Goal: Transaction & Acquisition: Purchase product/service

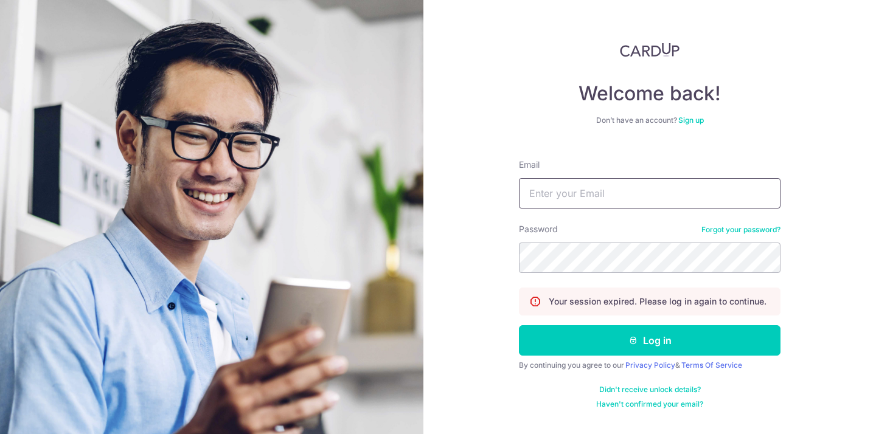
click at [535, 195] on input "Email" at bounding box center [650, 193] width 262 height 30
type input "[PERSON_NAME][EMAIL_ADDRESS][DOMAIN_NAME]"
click at [519, 325] on button "Log in" at bounding box center [650, 340] width 262 height 30
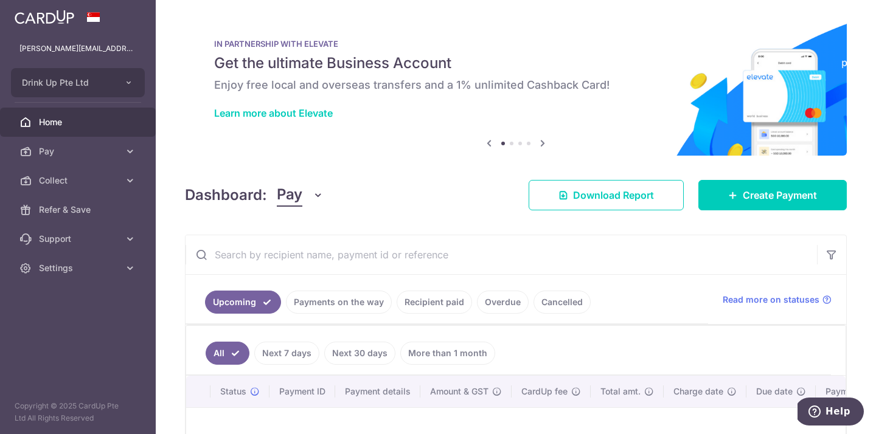
click at [422, 307] on link "Recipient paid" at bounding box center [434, 302] width 75 height 23
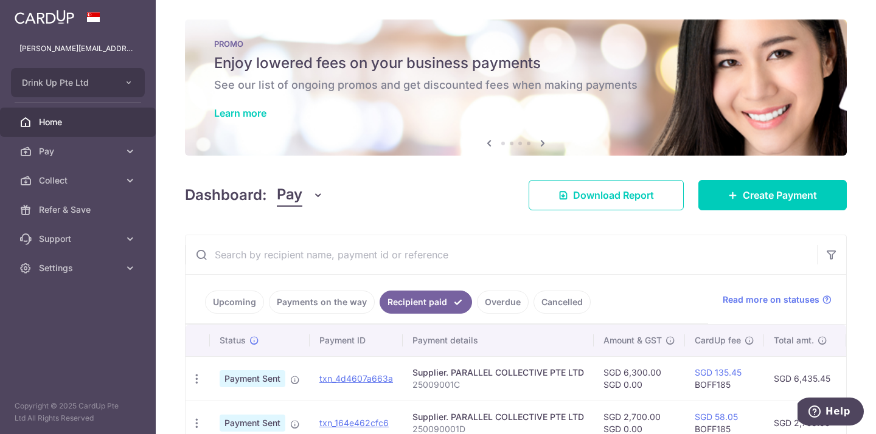
click at [77, 127] on span "Home" at bounding box center [79, 122] width 80 height 12
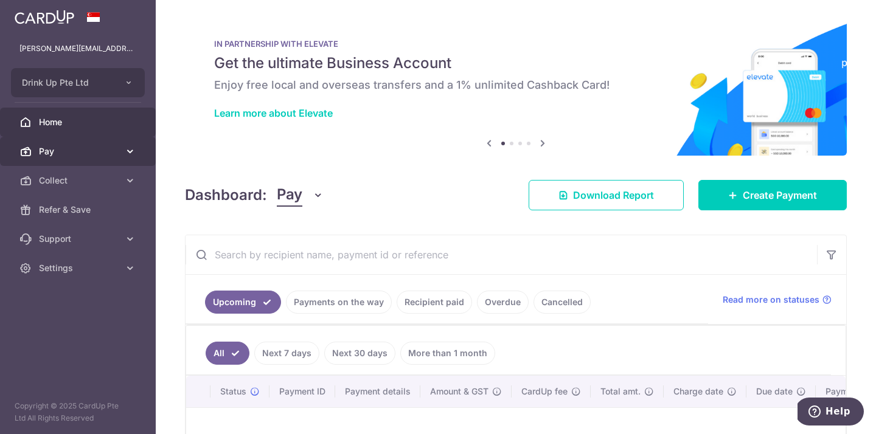
click at [82, 144] on link "Pay" at bounding box center [78, 151] width 156 height 29
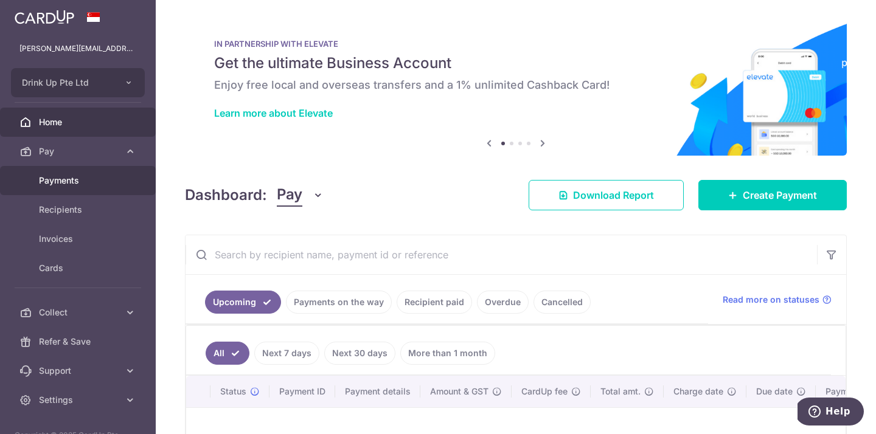
click at [78, 177] on span "Payments" at bounding box center [79, 181] width 80 height 12
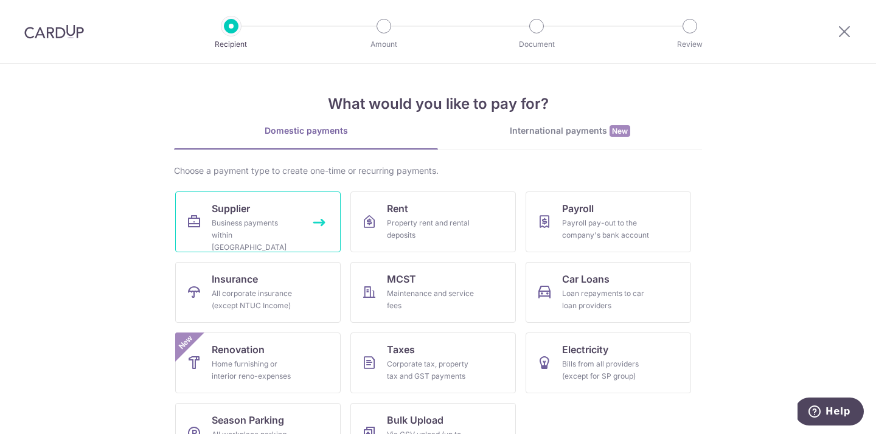
click at [218, 227] on div "Business payments within [GEOGRAPHIC_DATA]" at bounding box center [256, 235] width 88 height 36
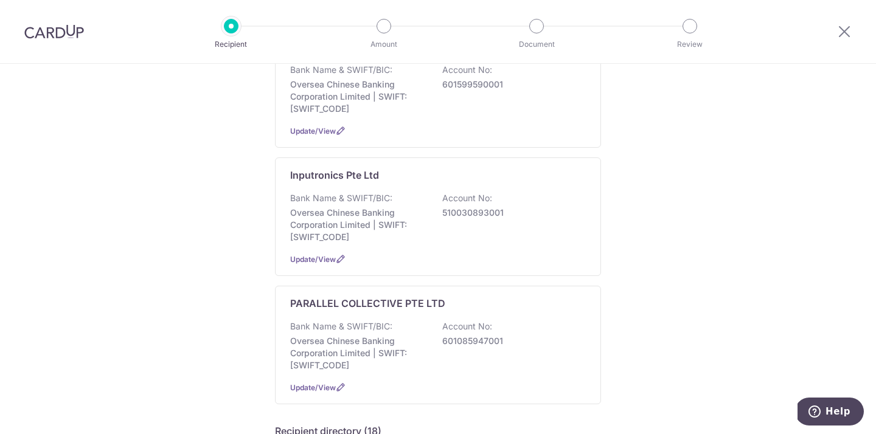
scroll to position [263, 0]
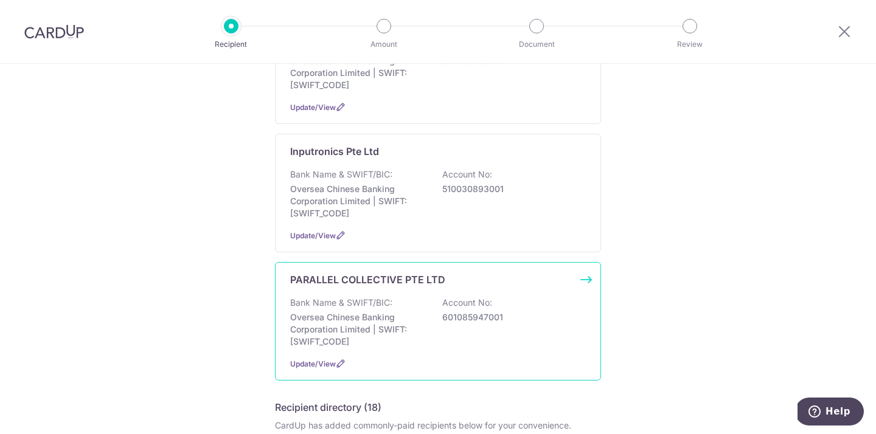
click at [311, 311] on p "Oversea Chinese Banking Corporation Limited | SWIFT: OCBCSGSGXXX" at bounding box center [358, 329] width 136 height 36
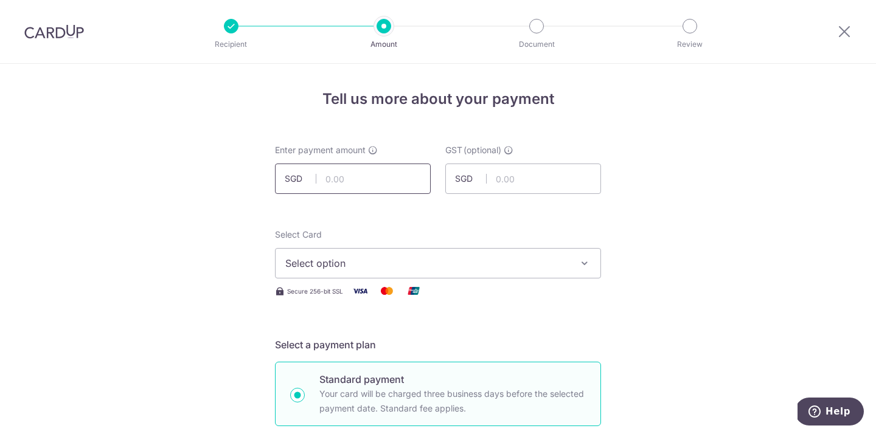
click at [356, 183] on input "text" at bounding box center [353, 179] width 156 height 30
type input "7,000.00"
click at [336, 244] on div "Select Card Select option Add credit card Your Cards **** 8006 **** 6933 **** 5…" at bounding box center [438, 254] width 326 height 50
click at [338, 263] on span "Select option" at bounding box center [426, 263] width 283 height 15
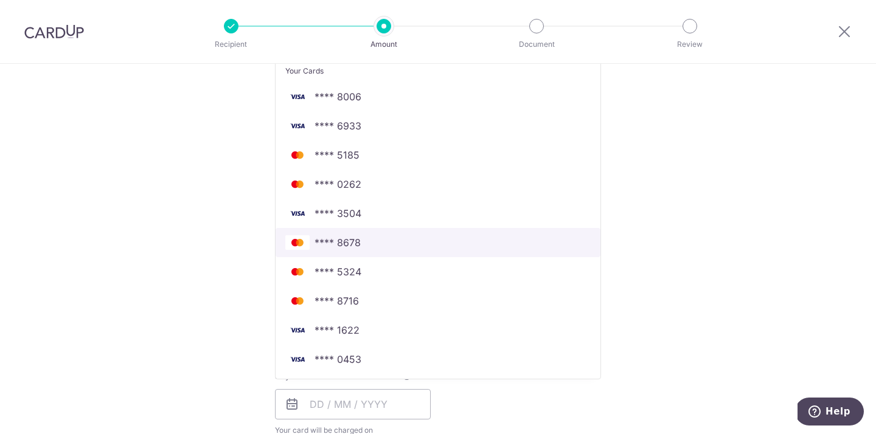
scroll to position [243, 0]
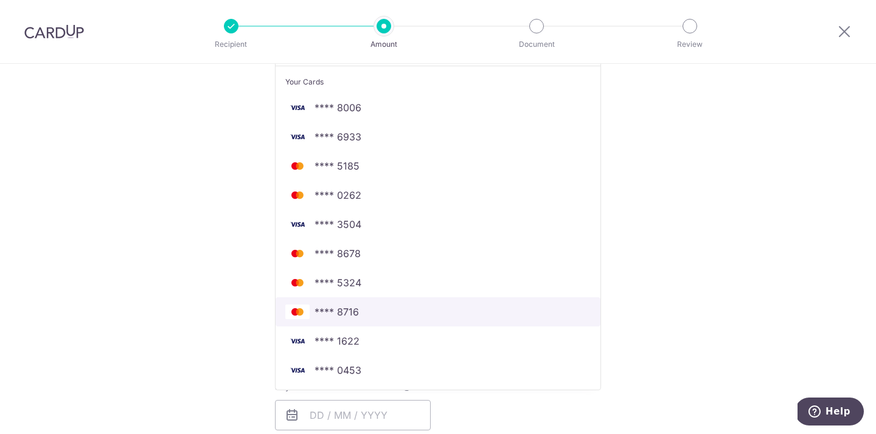
click at [355, 300] on link "**** 8716" at bounding box center [437, 311] width 325 height 29
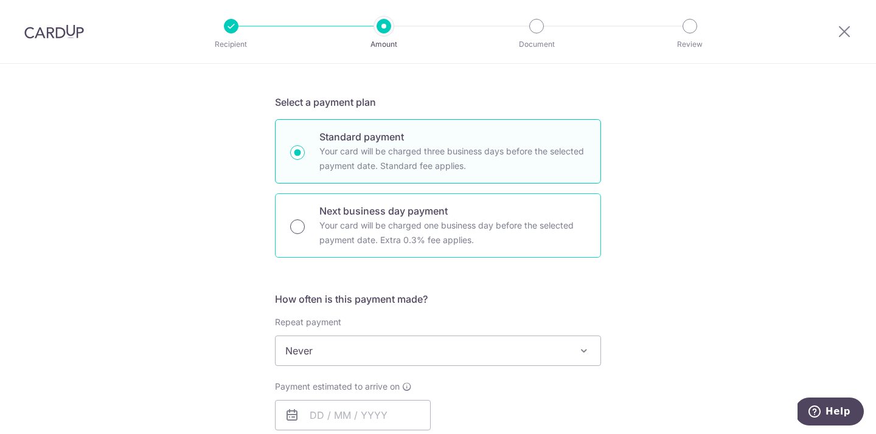
click at [293, 226] on input "Next business day payment Your card will be charged one business day before the…" at bounding box center [297, 227] width 15 height 15
radio input "true"
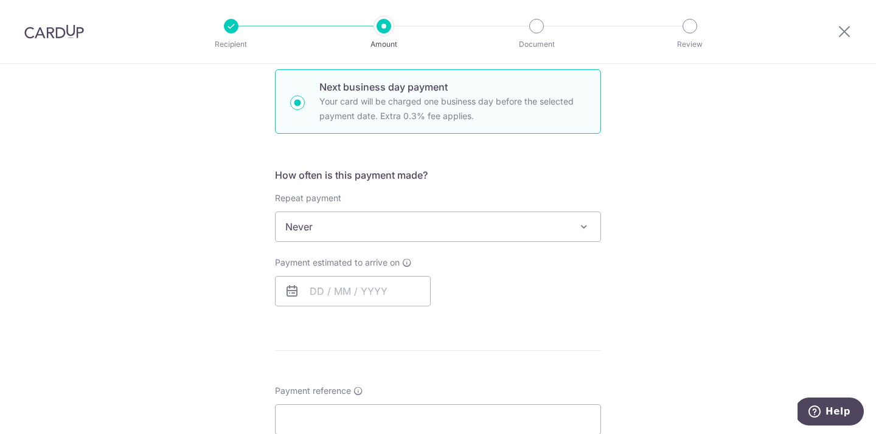
scroll to position [369, 0]
click at [323, 289] on input "text" at bounding box center [353, 289] width 156 height 30
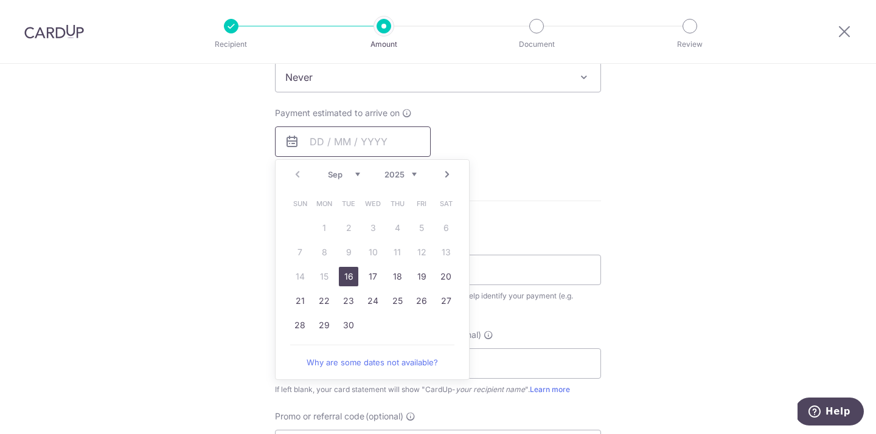
scroll to position [615, 0]
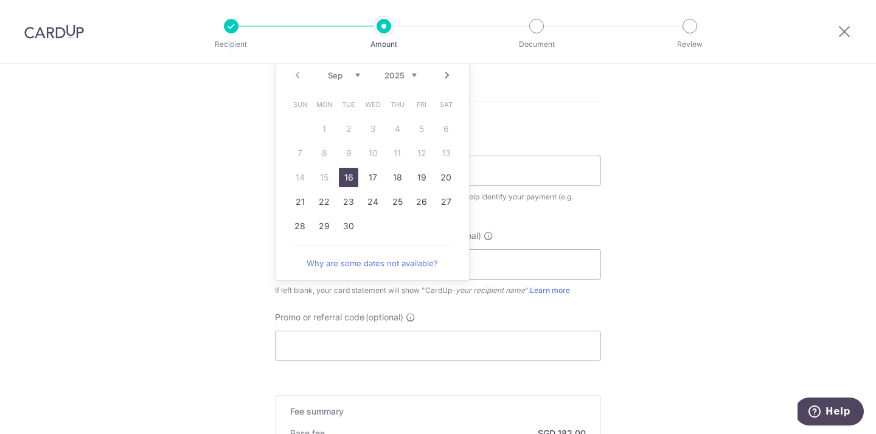
click at [350, 186] on link "16" at bounding box center [348, 177] width 19 height 19
type input "16/09/2025"
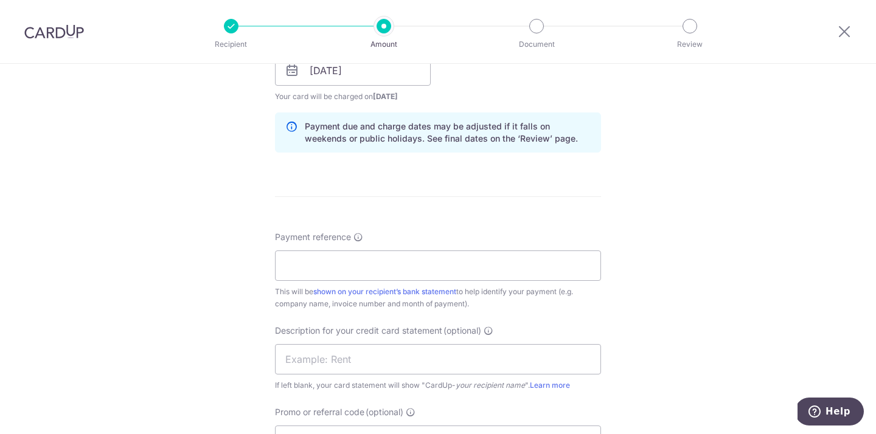
scroll to position [648, 0]
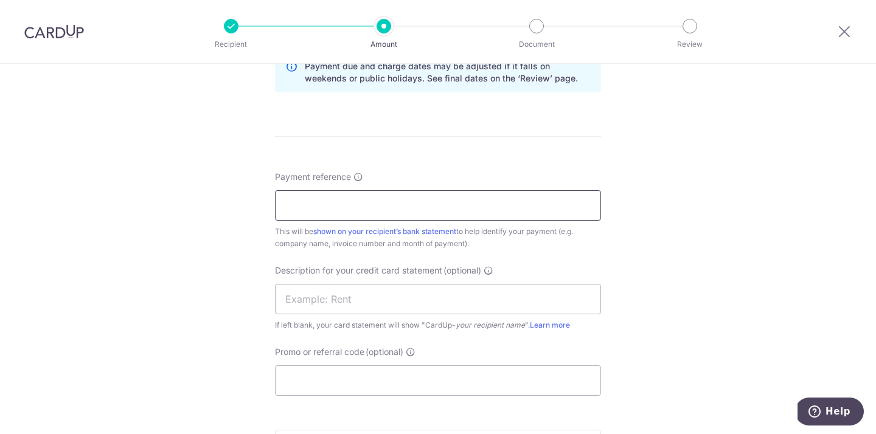
click at [348, 210] on input "Payment reference" at bounding box center [438, 205] width 326 height 30
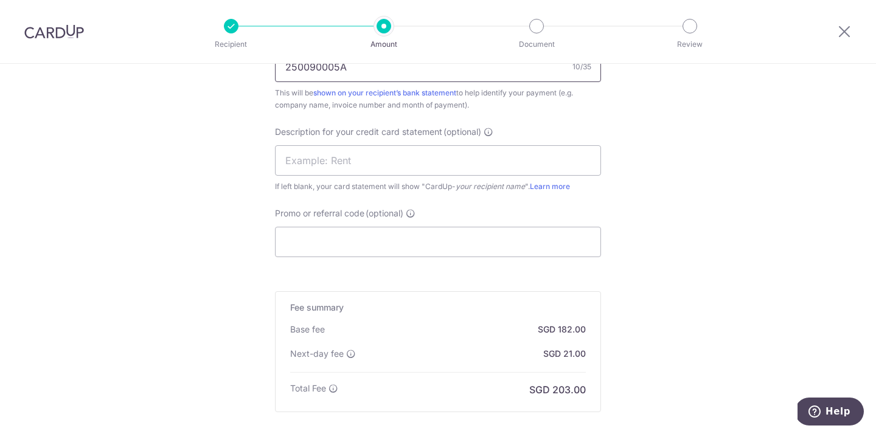
scroll to position [902, 0]
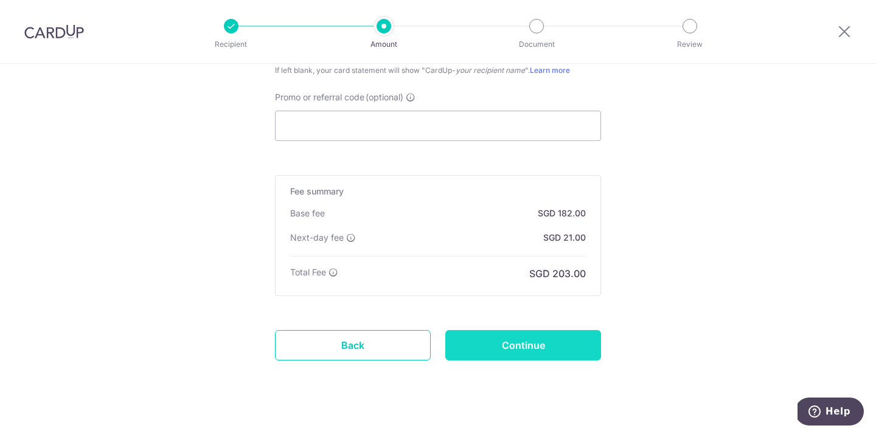
type input "250090005A"
click at [494, 342] on input "Continue" at bounding box center [523, 345] width 156 height 30
type input "Create Schedule"
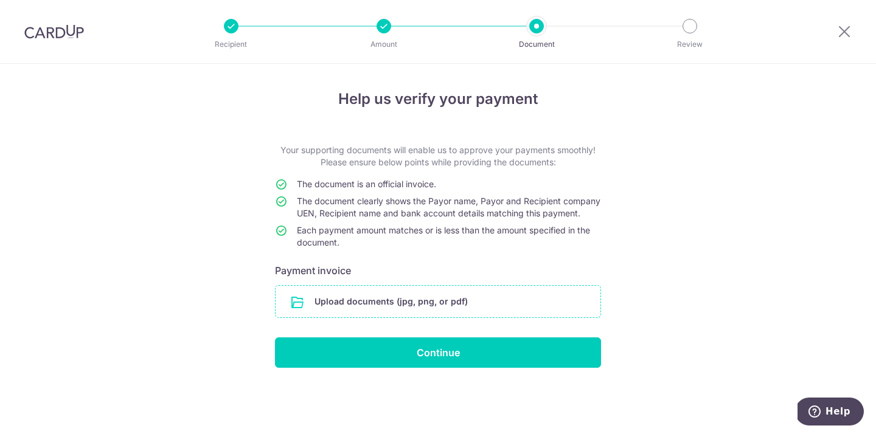
click at [354, 317] on input "file" at bounding box center [437, 302] width 325 height 32
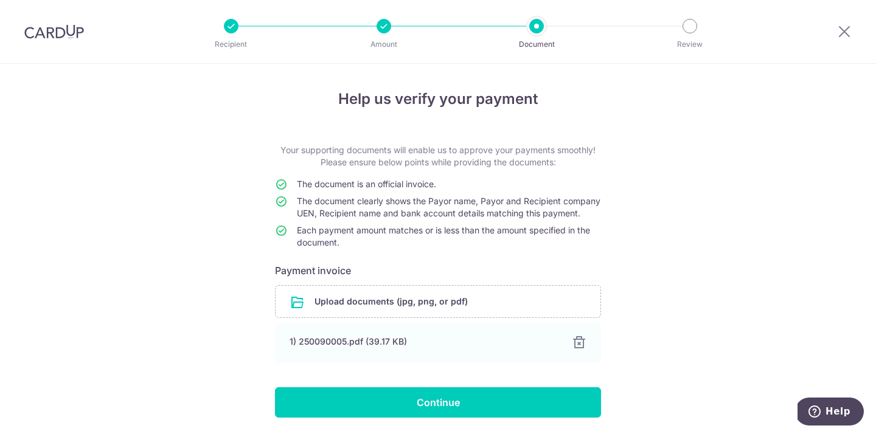
scroll to position [53, 0]
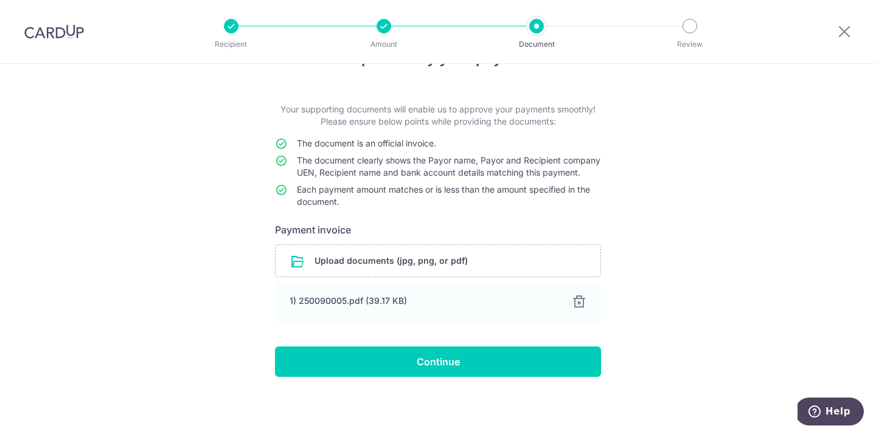
click at [462, 381] on div "Help us verify your payment Your supporting documents will enable us to approve…" at bounding box center [438, 228] width 876 height 411
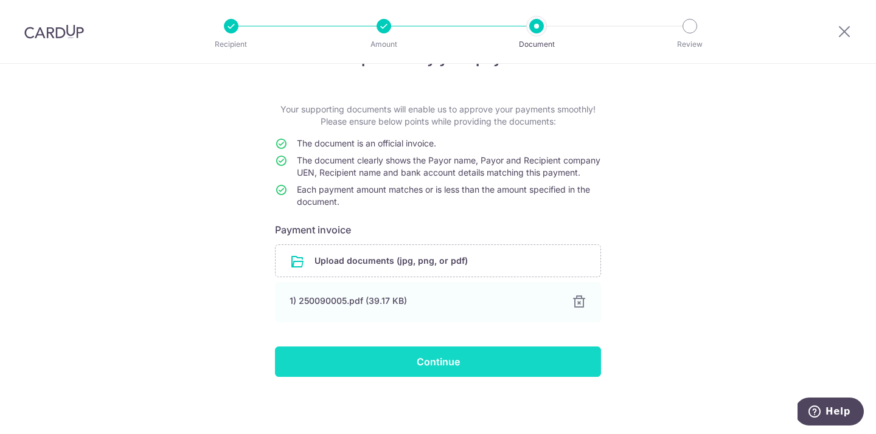
click at [462, 362] on input "Continue" at bounding box center [438, 362] width 326 height 30
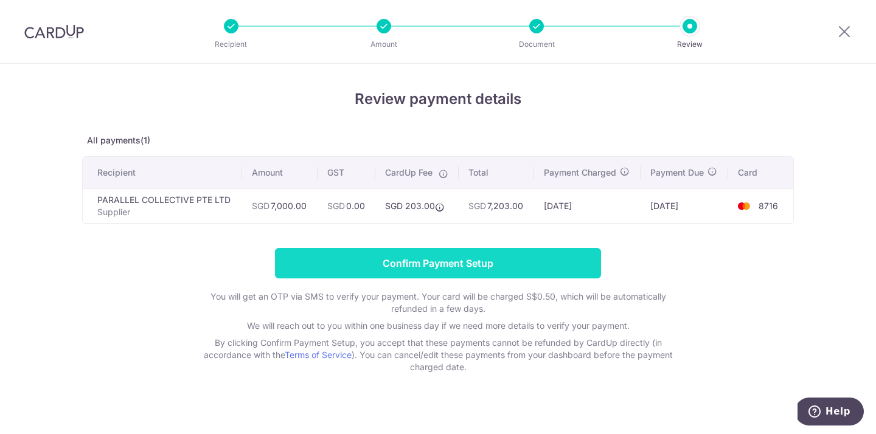
click at [335, 255] on input "Confirm Payment Setup" at bounding box center [438, 263] width 326 height 30
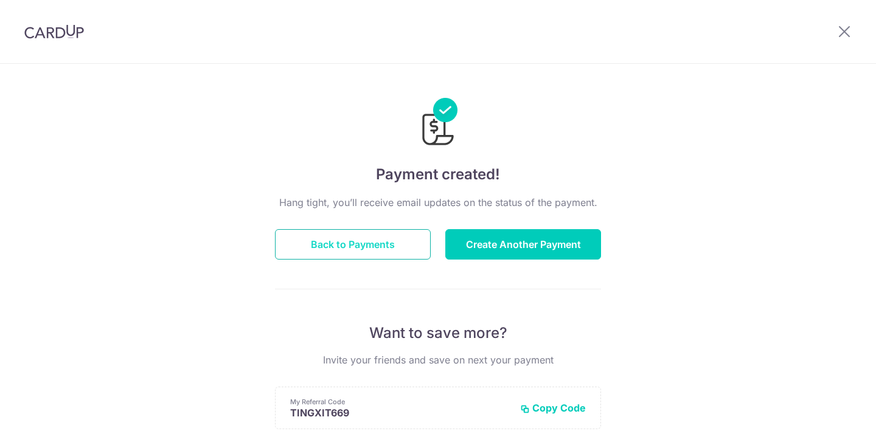
click at [369, 248] on button "Back to Payments" at bounding box center [353, 244] width 156 height 30
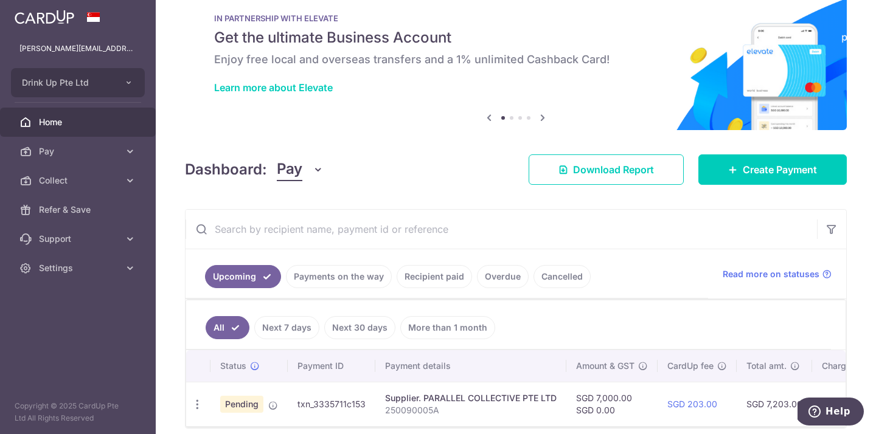
scroll to position [67, 0]
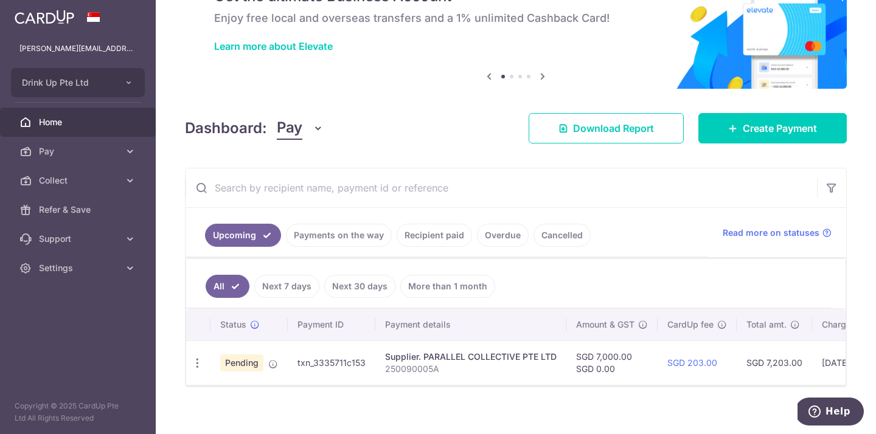
drag, startPoint x: 368, startPoint y: 365, endPoint x: 297, endPoint y: 365, distance: 71.2
click at [297, 365] on td "txn_3335711c153" at bounding box center [332, 363] width 88 height 44
copy td "txn_3335711c153"
